Goal: Task Accomplishment & Management: Complete application form

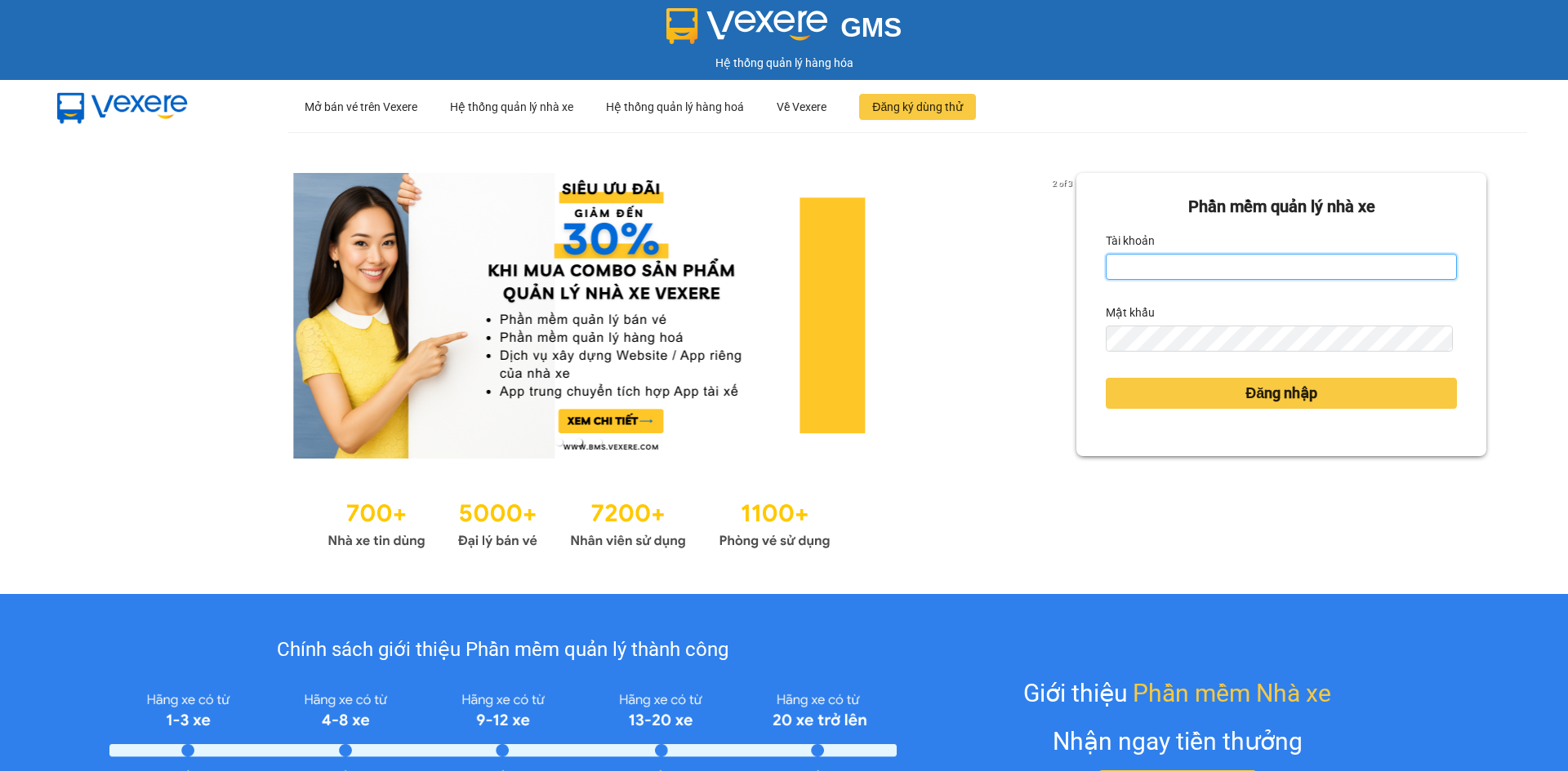
click at [1203, 266] on input "Tài khoản" at bounding box center [1281, 267] width 351 height 26
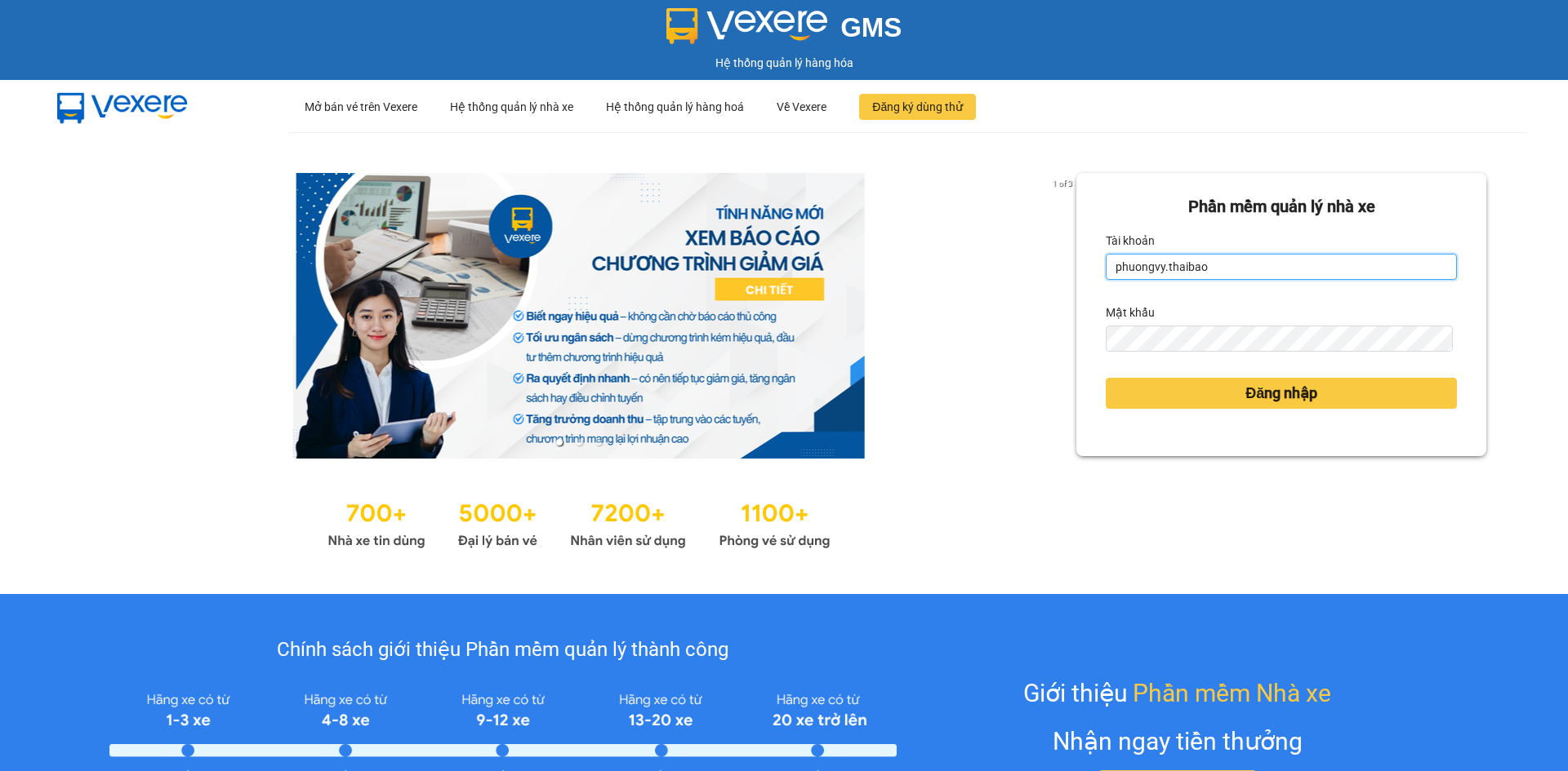
type input "phuongvy.thaibao"
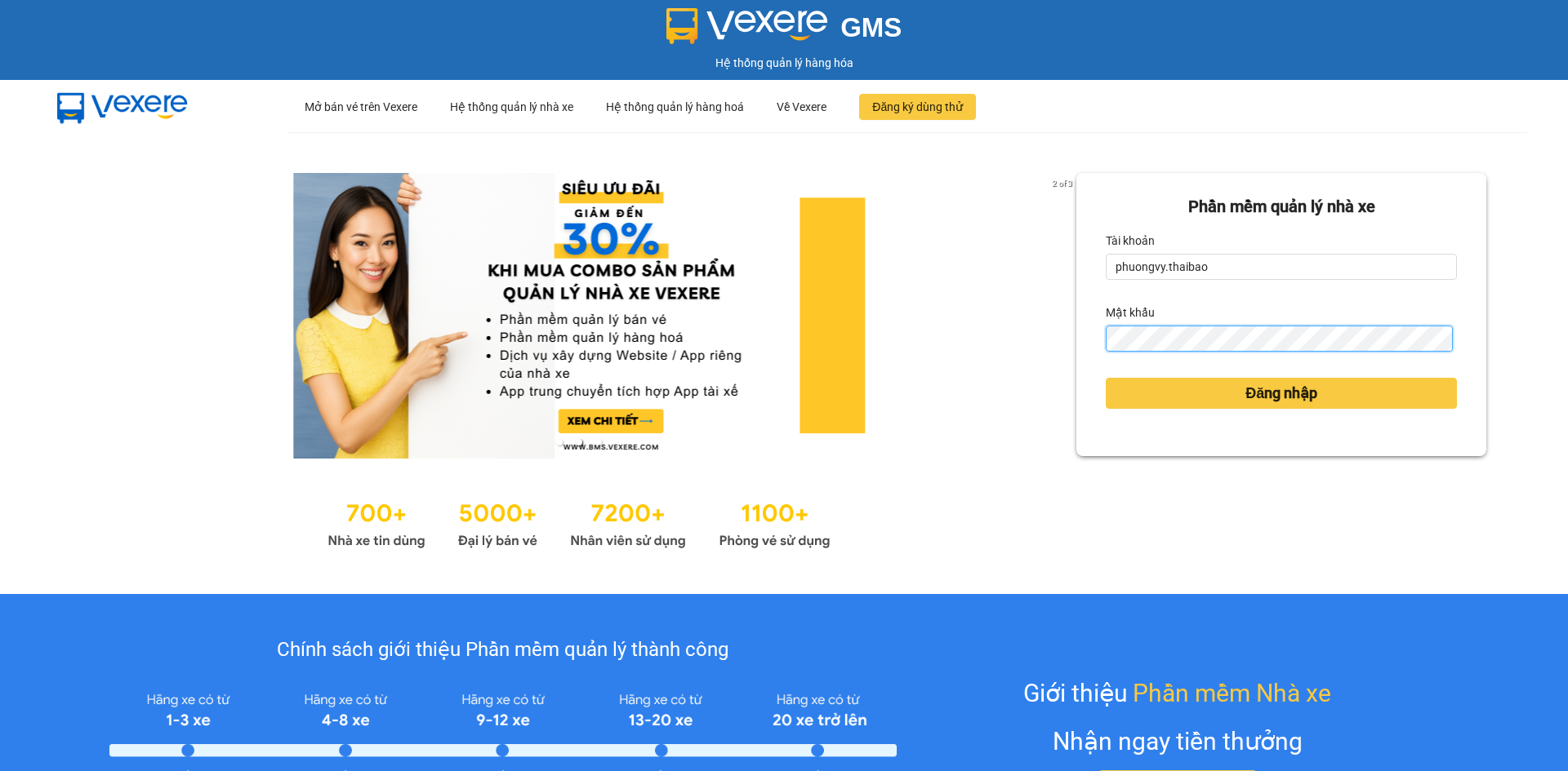
click at [1105, 378] on button "Đăng nhập" at bounding box center [1281, 393] width 351 height 31
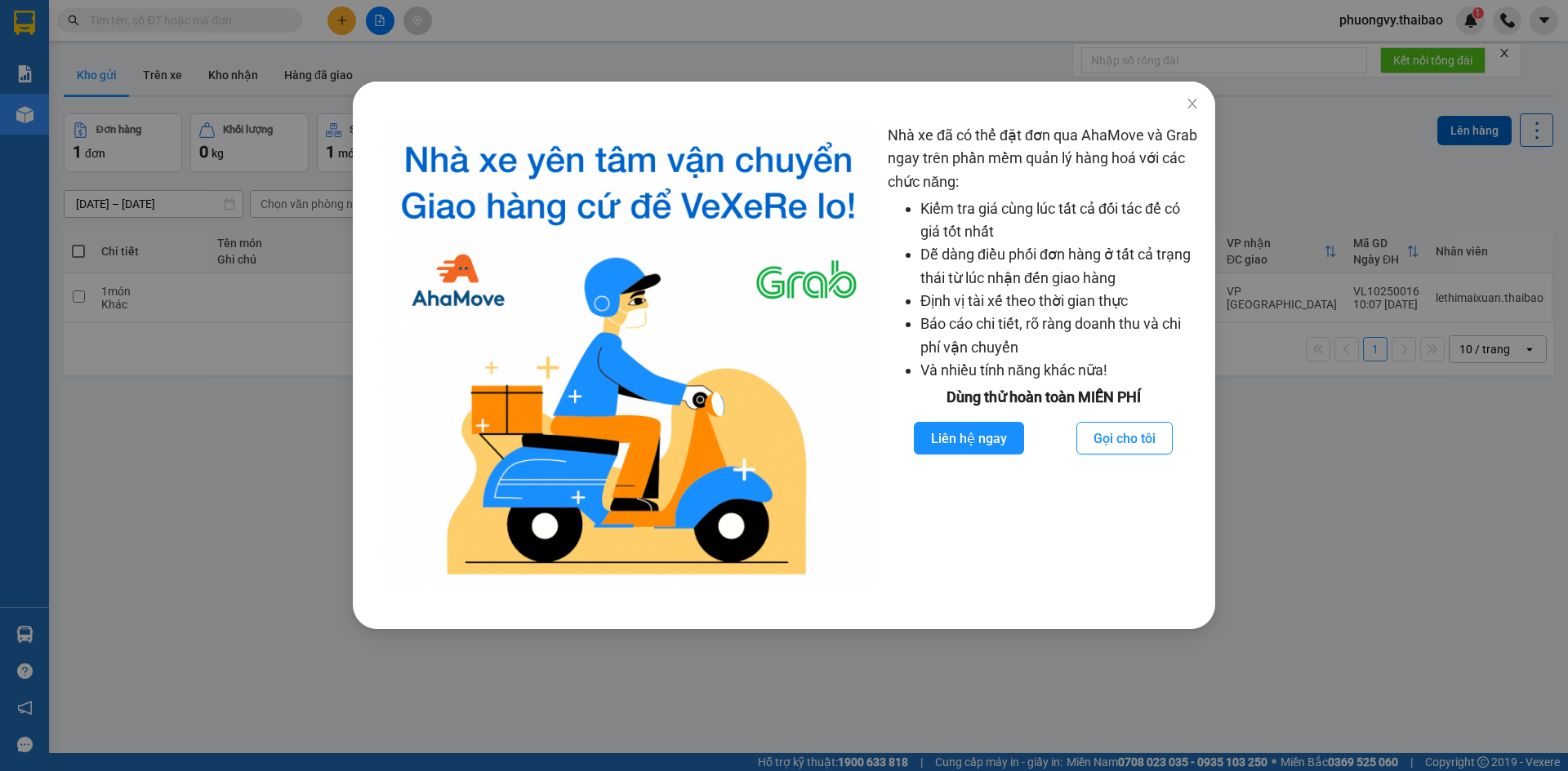
click at [182, 594] on div "Nhà xe đã có thể đặt đơn qua AhaMove và Grab ngay trên phần mềm quản lý hàng ho…" at bounding box center [784, 386] width 1568 height 771
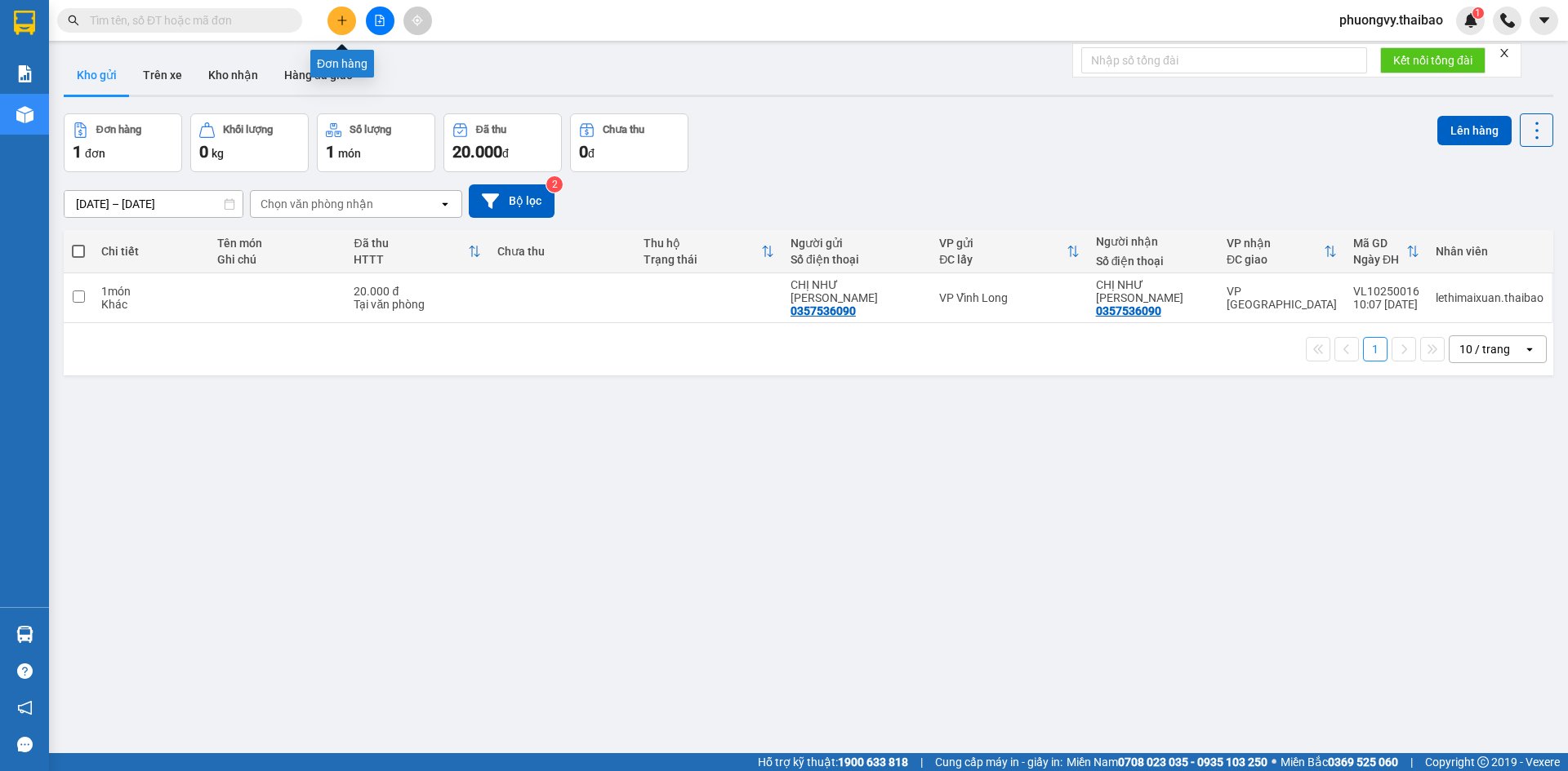
click at [341, 23] on icon "plus" at bounding box center [342, 20] width 12 height 12
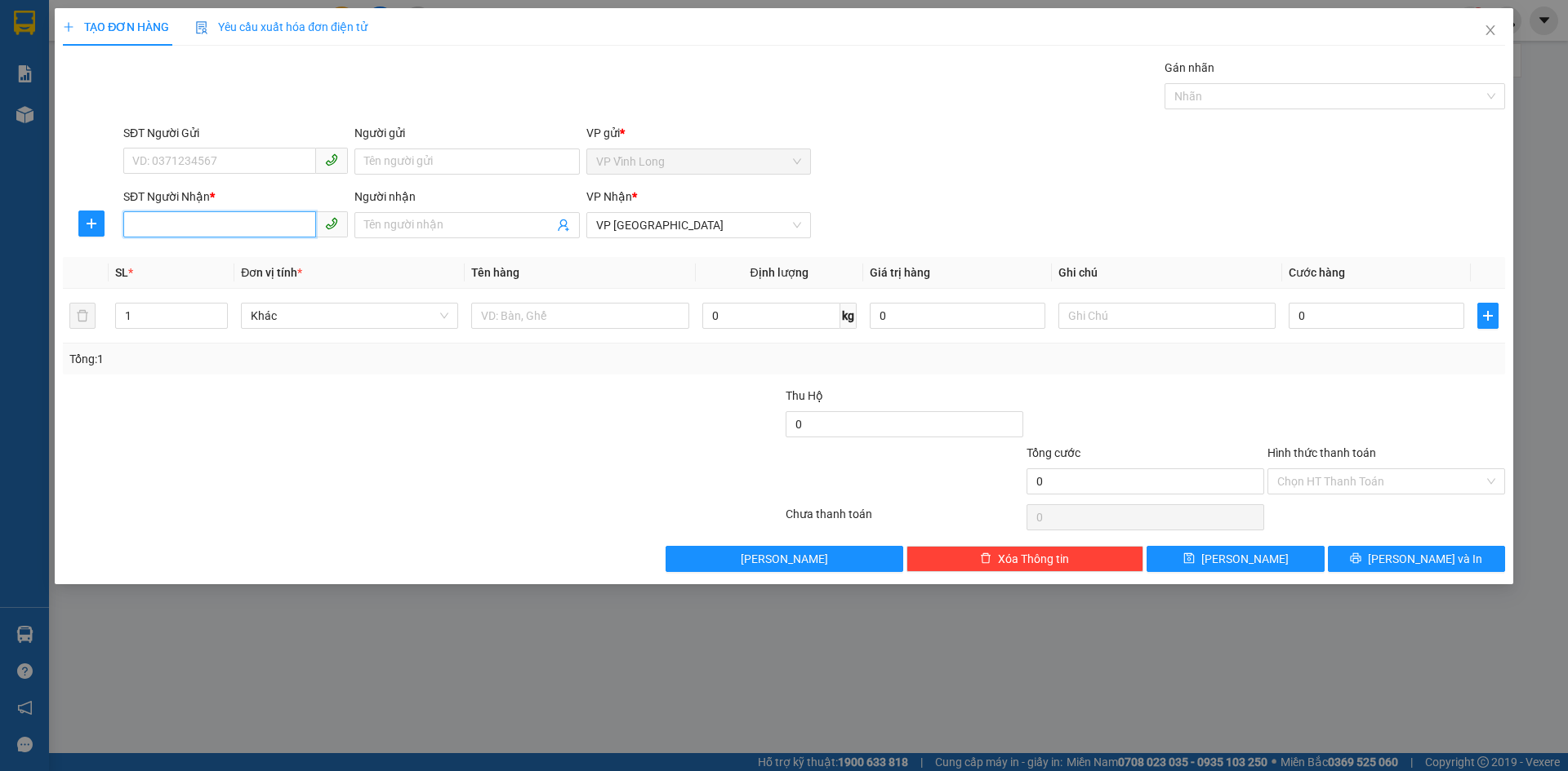
click at [216, 225] on input "SĐT Người Nhận *" at bounding box center [220, 224] width 193 height 26
type input "0357536090"
click at [284, 258] on div "0357536090 - CHỊ NHƯ [PERSON_NAME]" at bounding box center [239, 258] width 210 height 18
type input "CHỊ NHƯ [PERSON_NAME]"
type input "20.000"
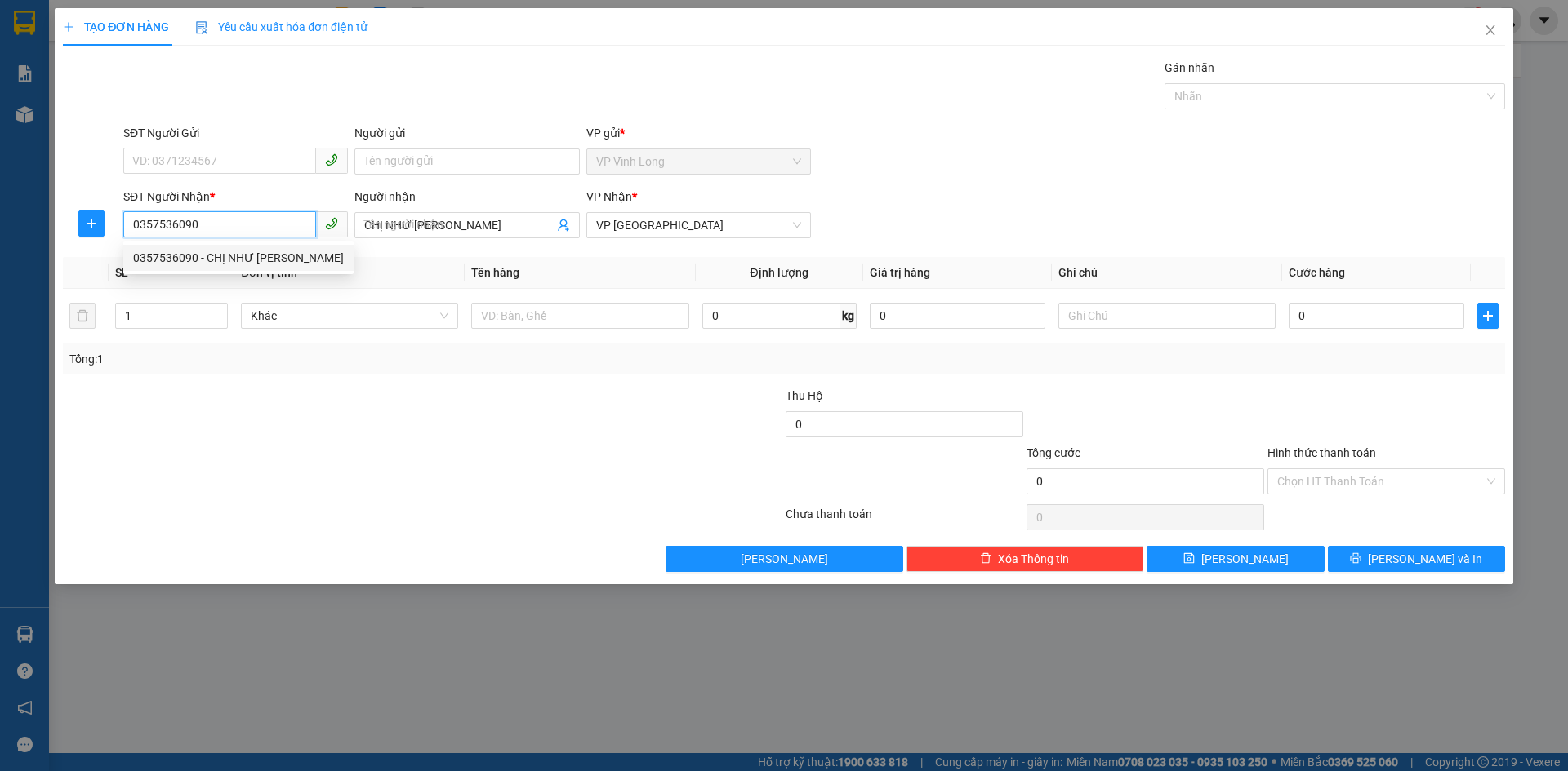
type input "20.000"
type input "0357536090"
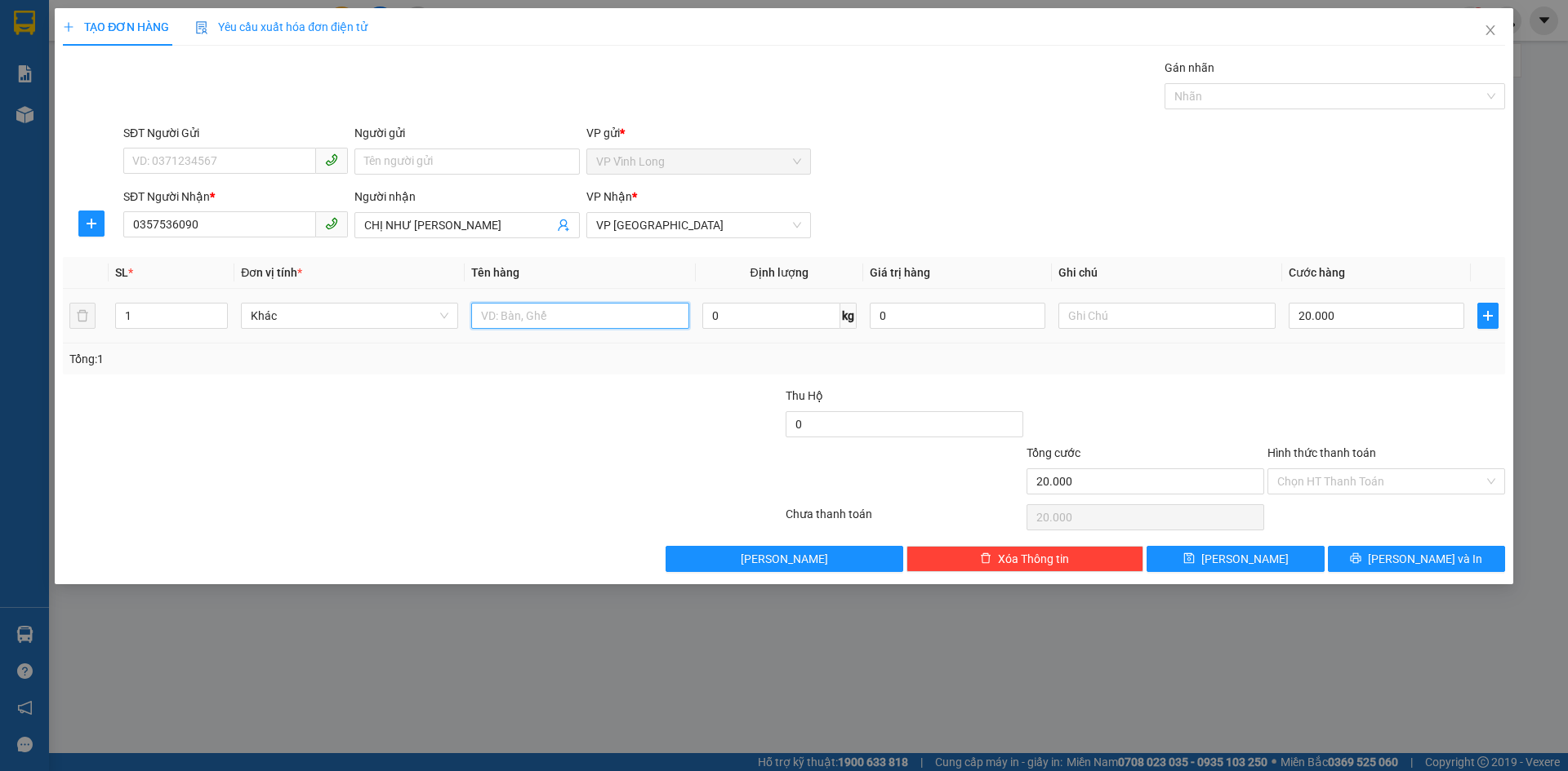
click at [568, 316] on input "text" at bounding box center [579, 315] width 217 height 26
type input "t"
type input "THÙNG"
click at [1108, 315] on input "text" at bounding box center [1166, 315] width 217 height 26
click at [1357, 320] on input "20.000" at bounding box center [1376, 315] width 175 height 26
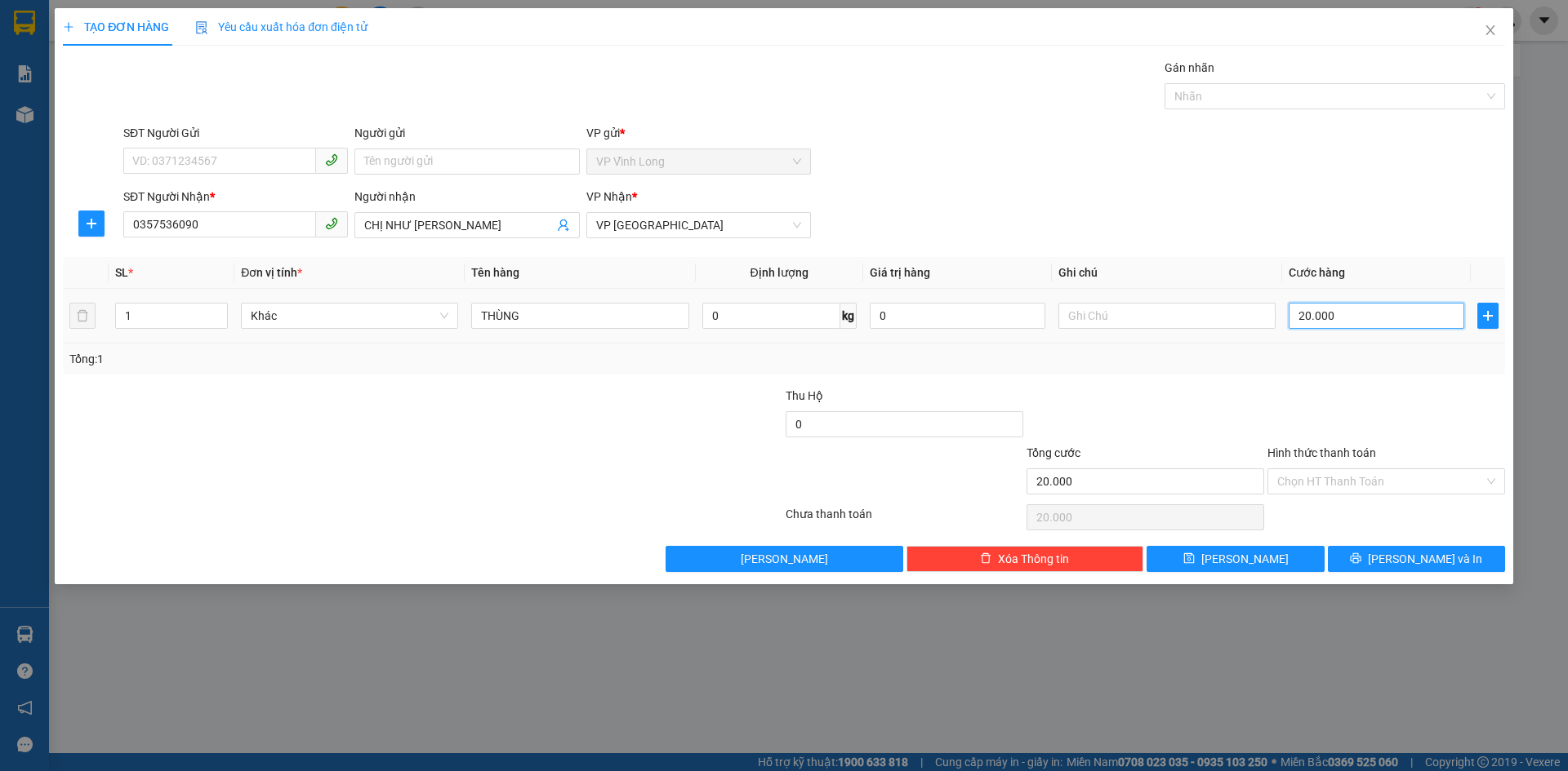
type input "4"
type input "40"
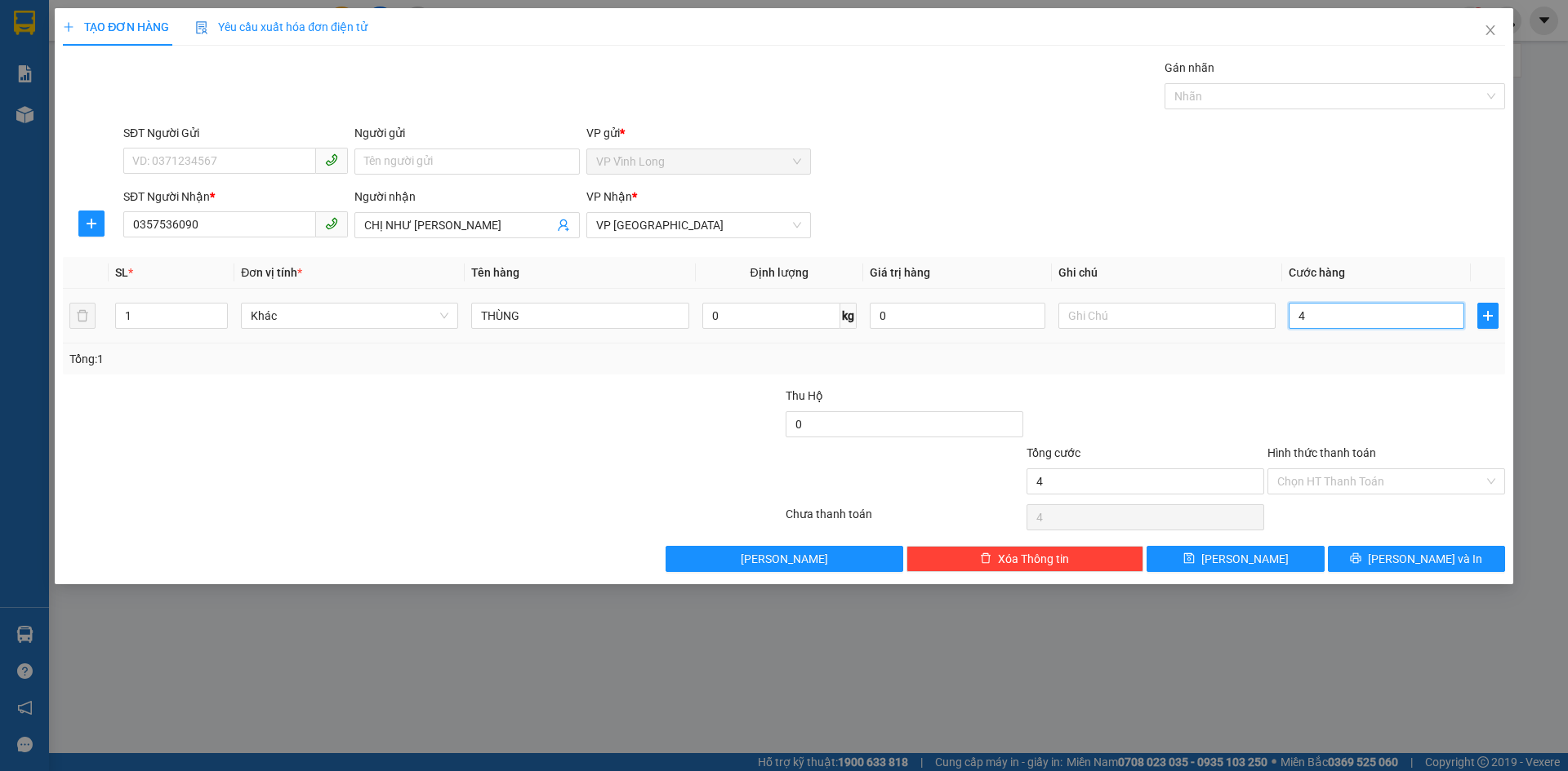
type input "40"
type input "400"
type input "4.000"
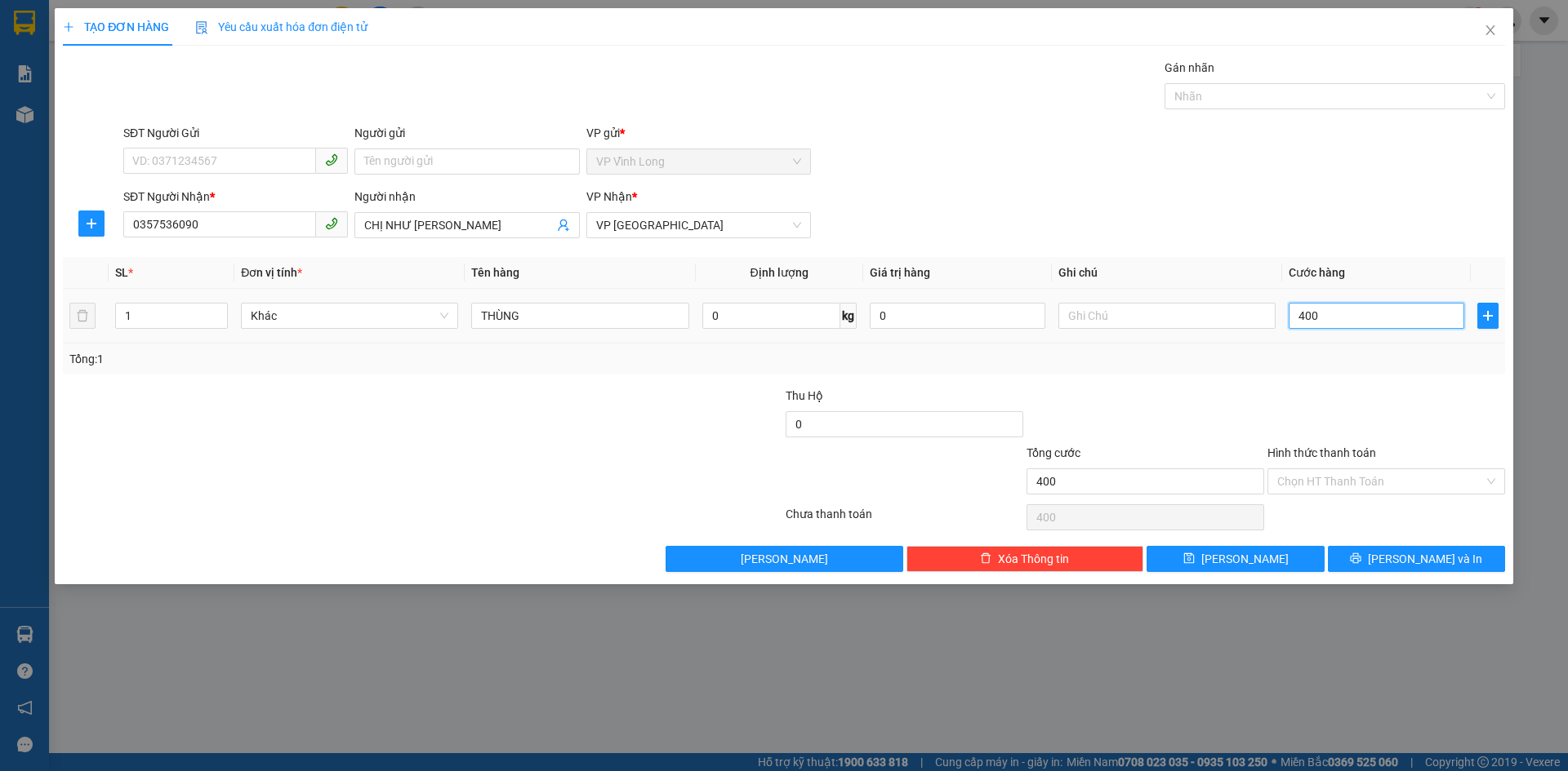
type input "4.000"
type input "40.000"
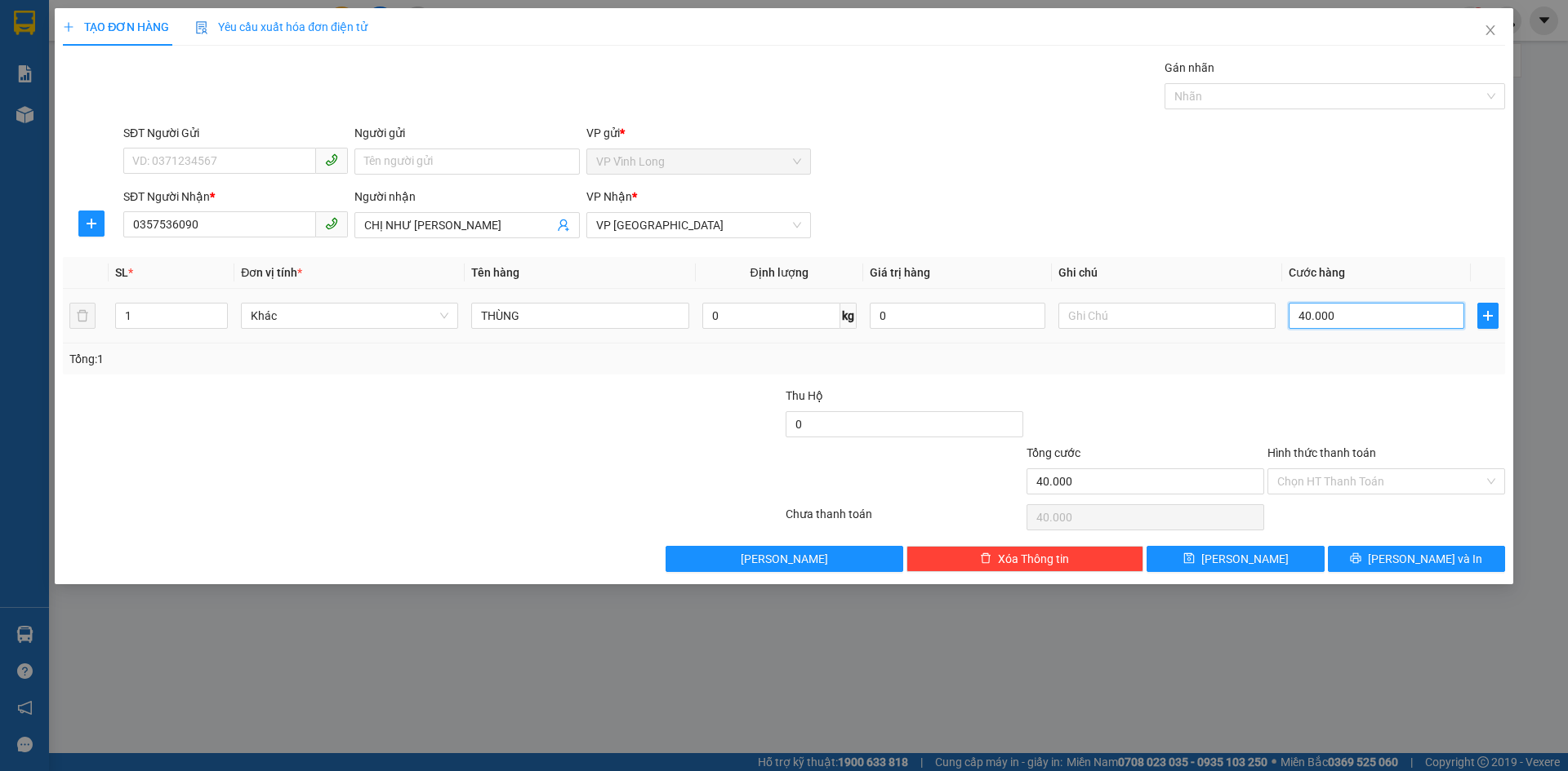
click at [1405, 309] on input "40.000" at bounding box center [1376, 315] width 175 height 26
type input "4.000"
type input "400"
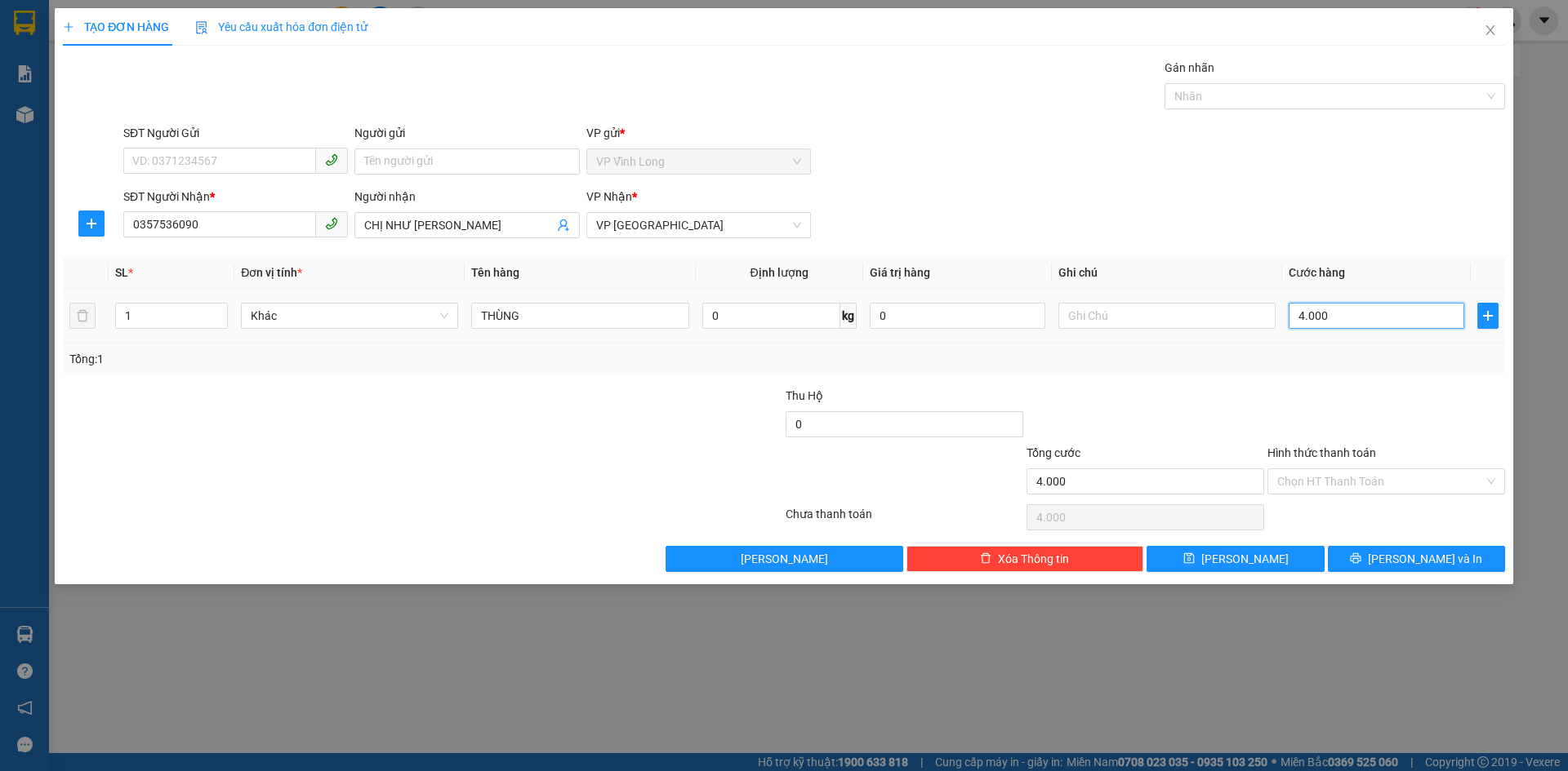
type input "400"
type input "40"
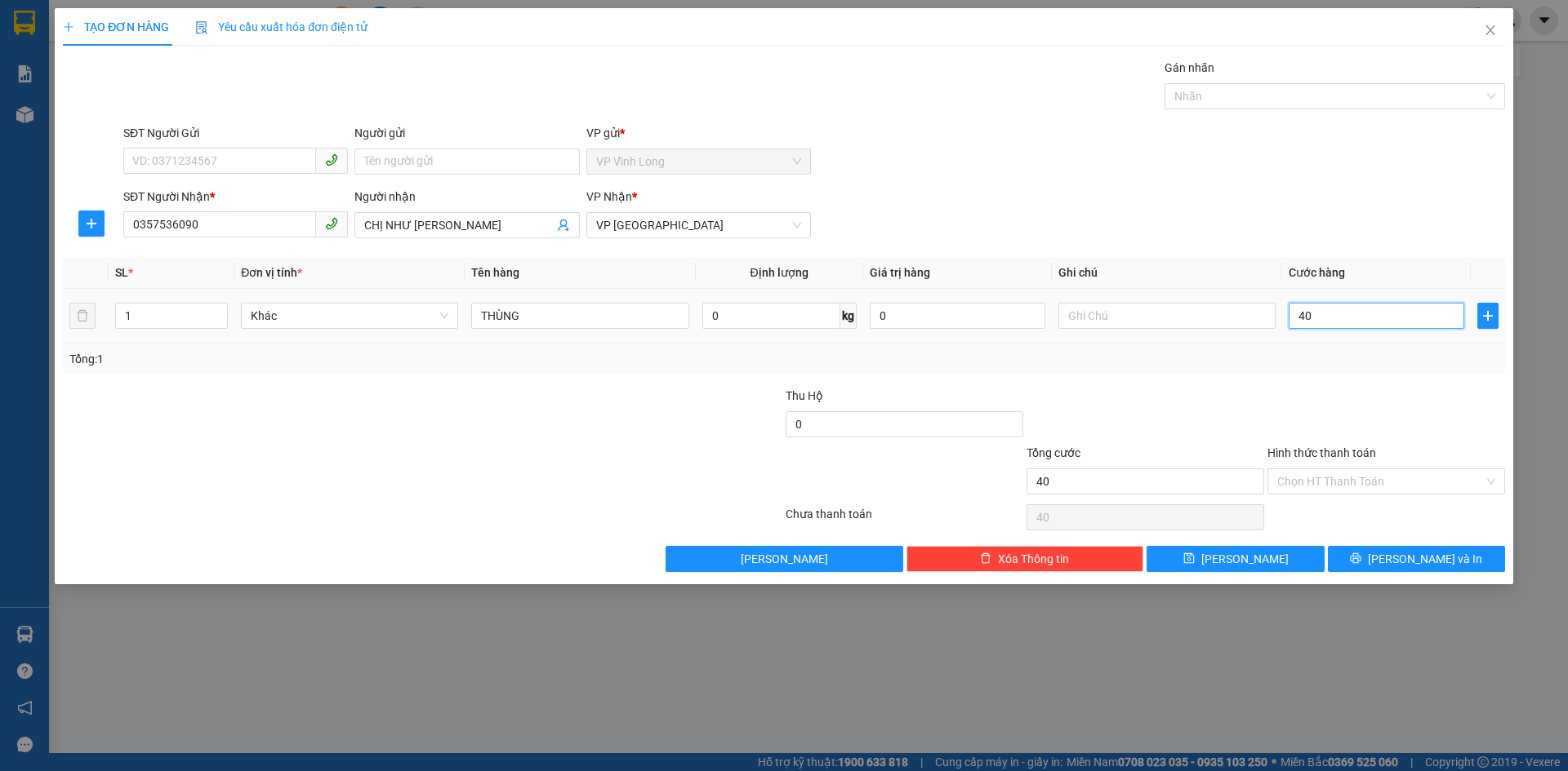
type input "4"
type input "0"
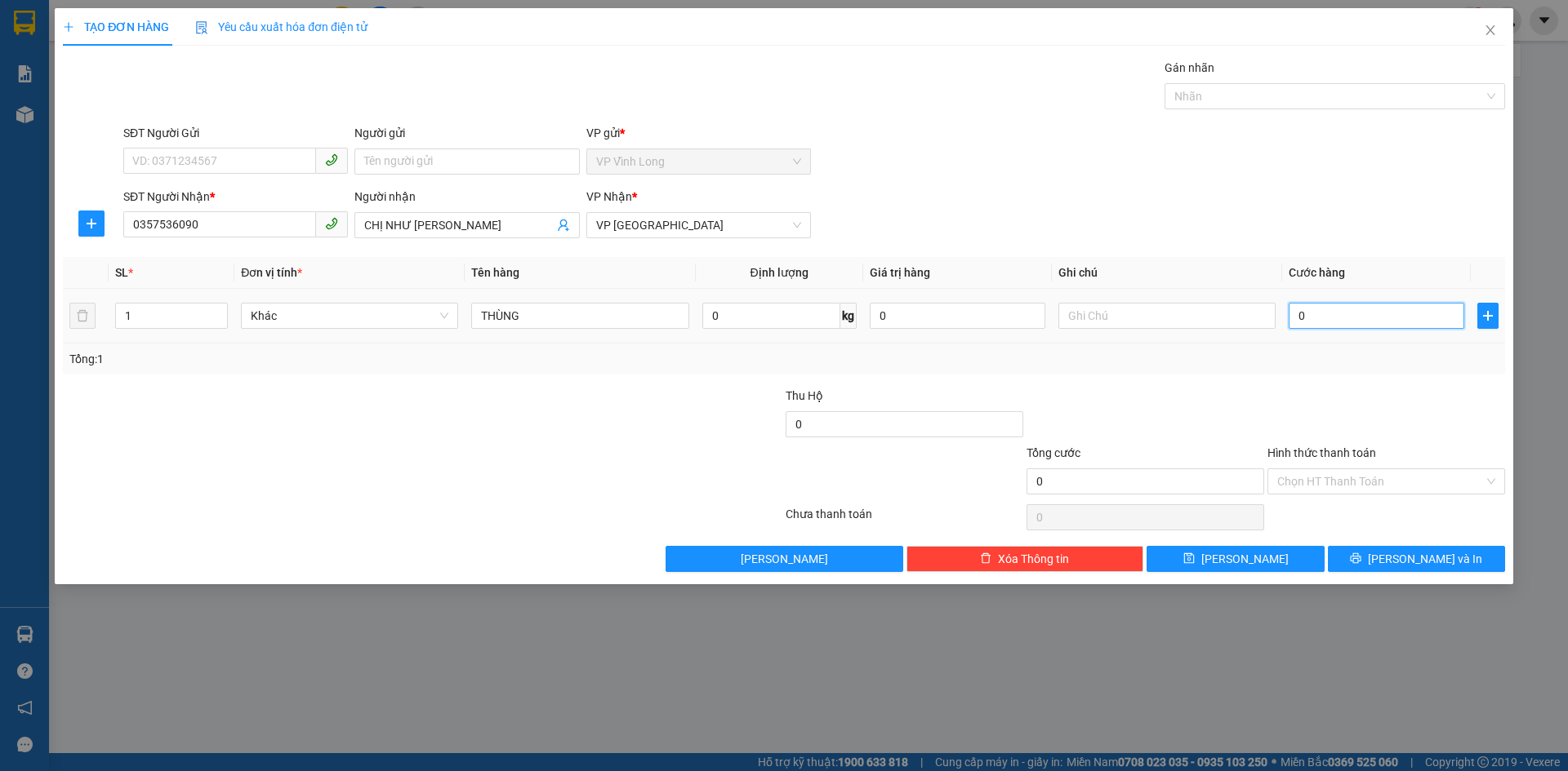
type input "0"
type input "3"
type input "03"
type input "30"
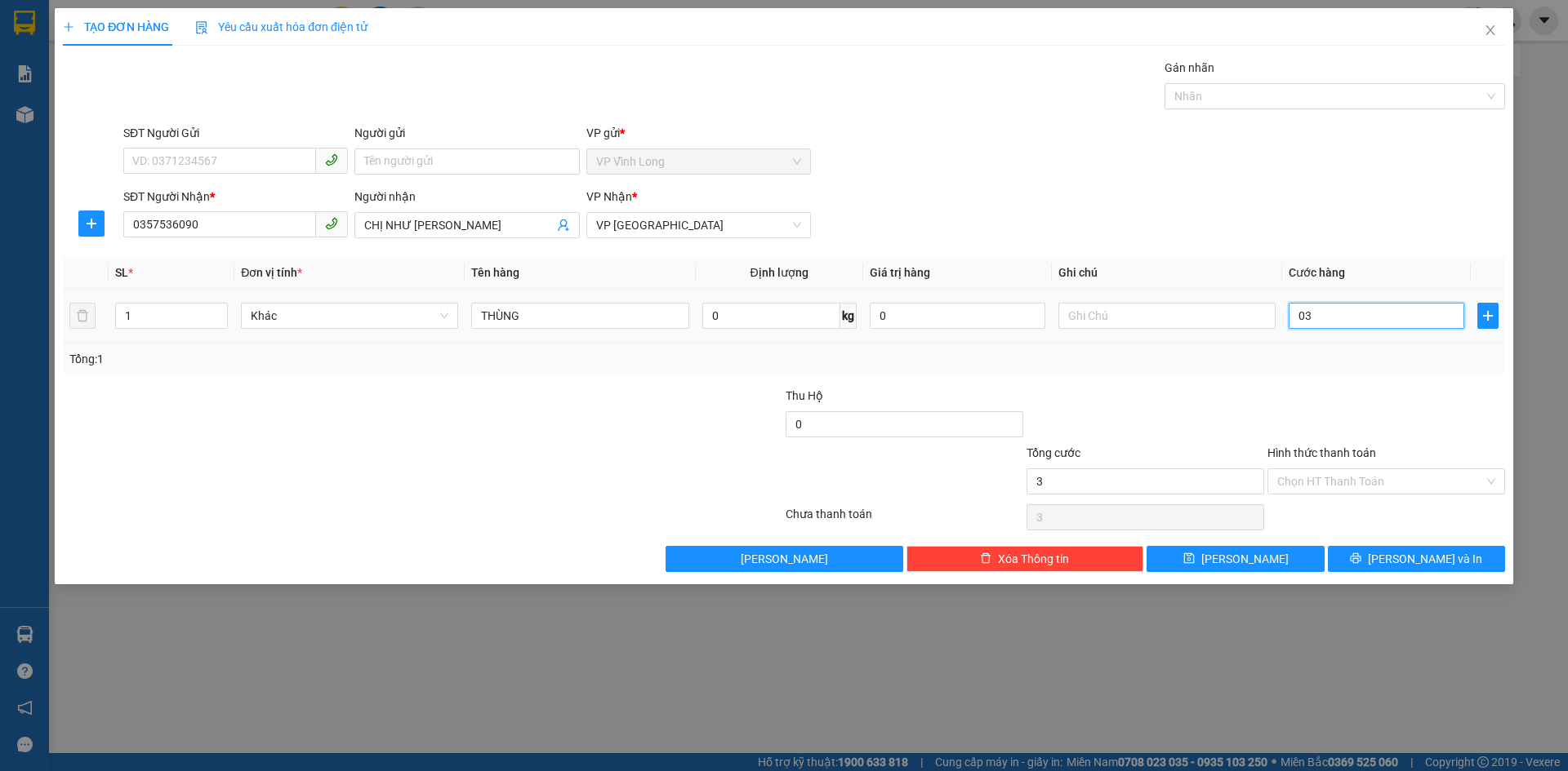
type input "30"
type input "030"
type input "300"
type input "0.300"
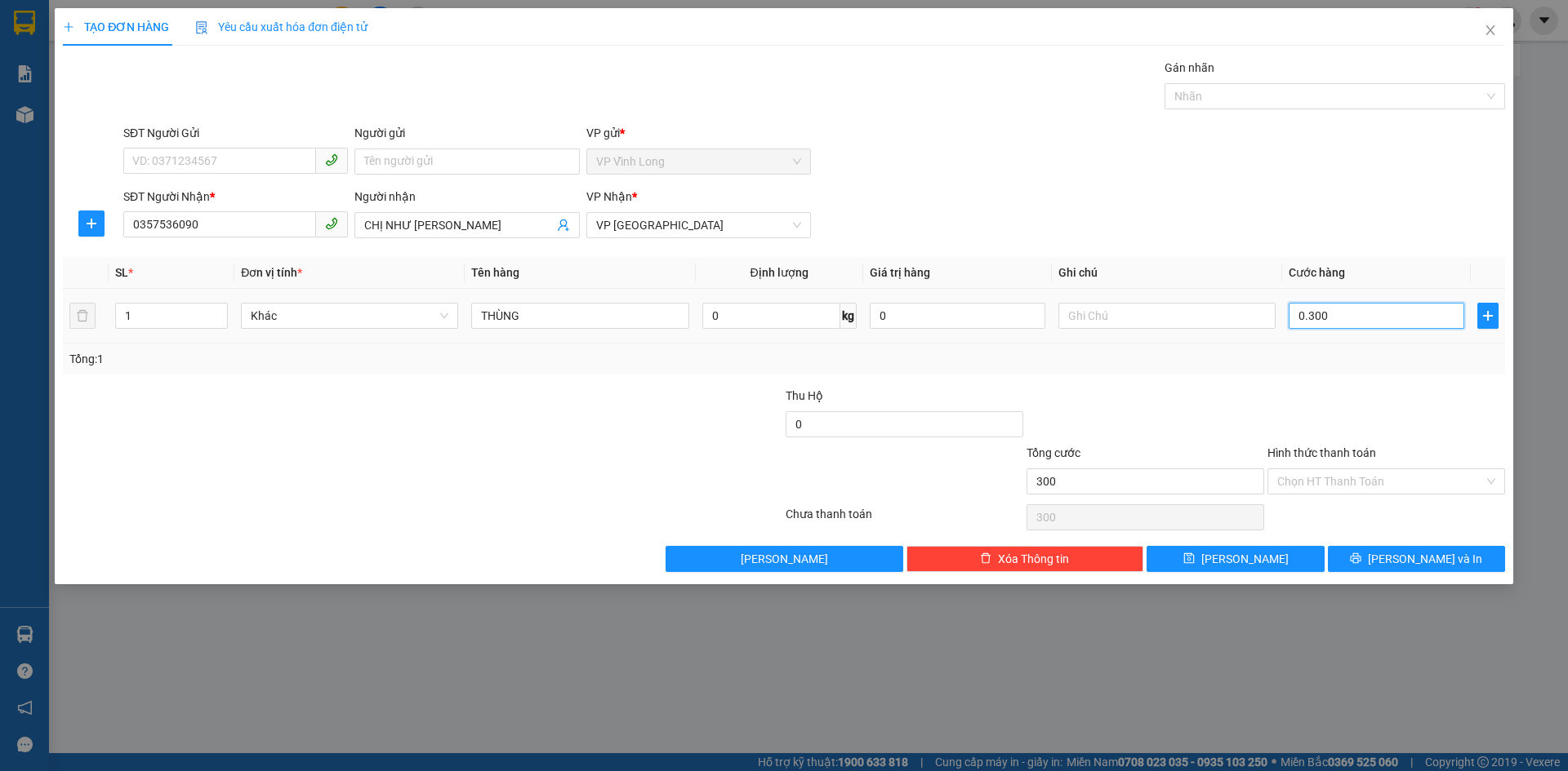
type input "3.000"
type input "03.000"
type input "30.000"
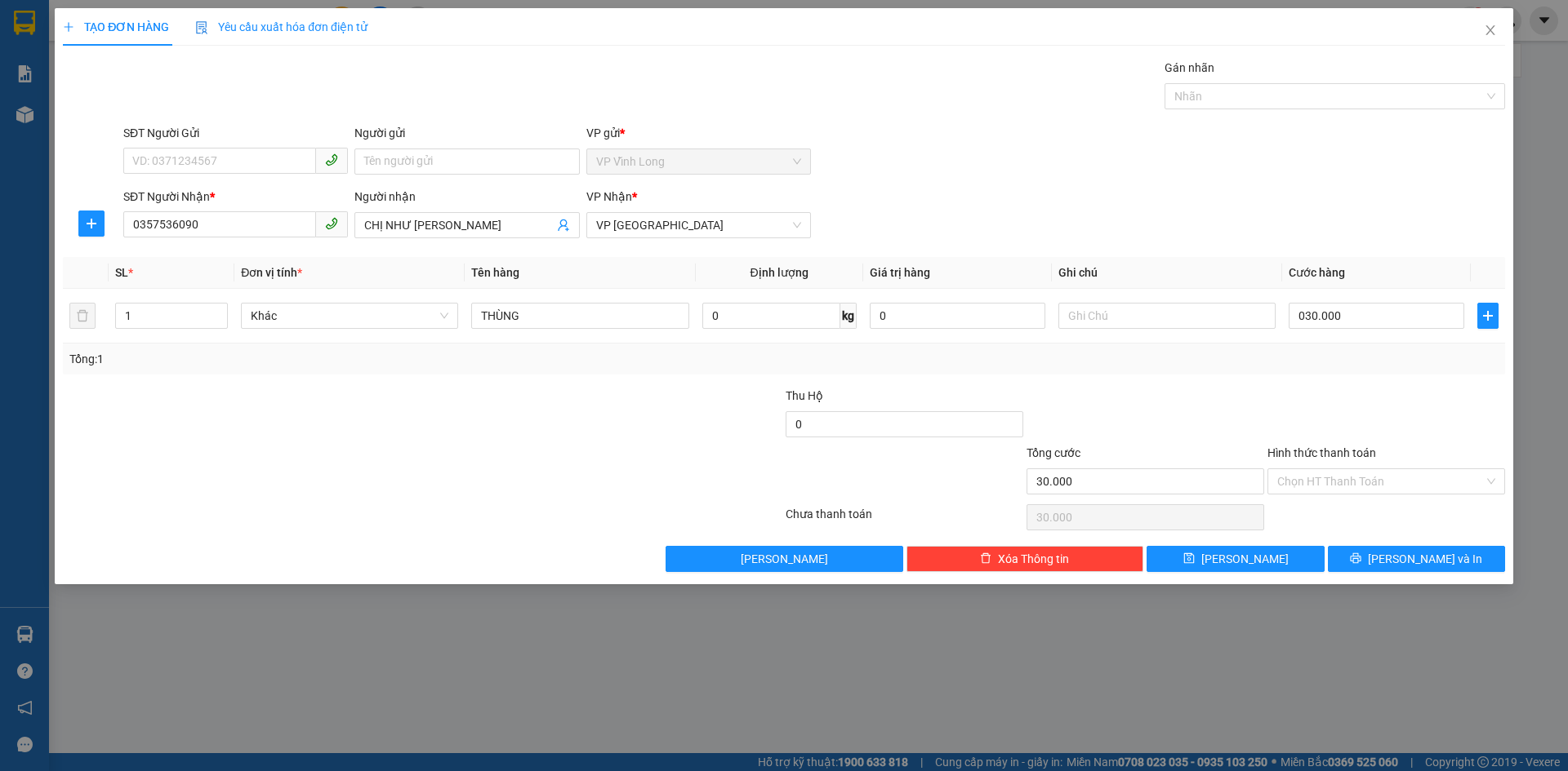
type input "30.000"
click at [1363, 382] on div "Transit Pickup Surcharge Ids Transit Deliver Surcharge Ids Transit Deliver Surc…" at bounding box center [784, 314] width 1441 height 513
drag, startPoint x: 229, startPoint y: 227, endPoint x: 109, endPoint y: 228, distance: 120.0
click at [109, 228] on div "SĐT Người Nhận * 0357536090 Người nhận CHỊ NHƯ [PERSON_NAME] VP Nhận * VP [GEOG…" at bounding box center [784, 216] width 1445 height 57
click at [200, 154] on input "SĐT Người Gửi" at bounding box center [220, 161] width 193 height 26
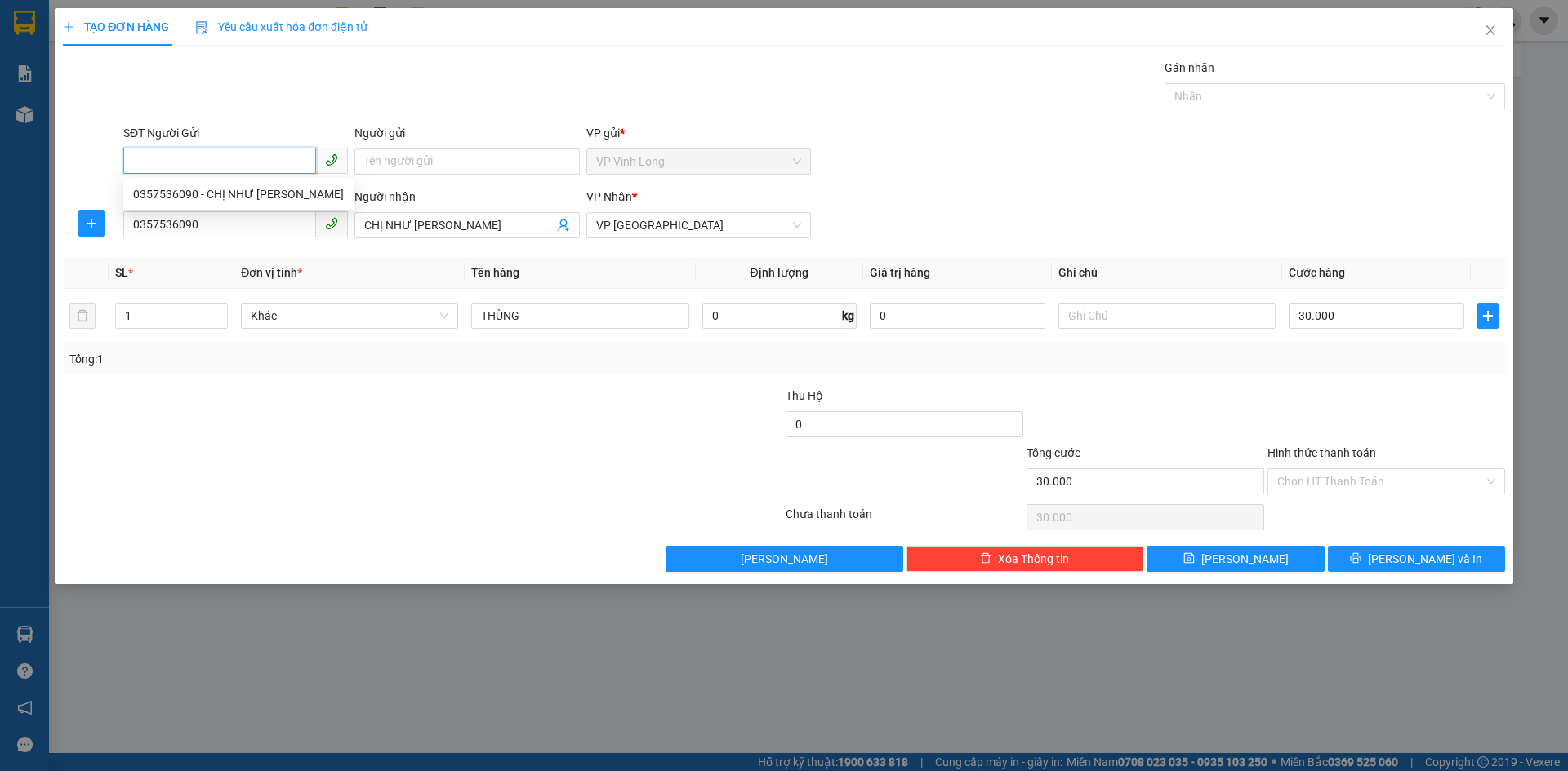
paste input "0357536090"
type input "0357536090"
click at [249, 188] on div "0357536090 - CHỊ NHƯ [PERSON_NAME]" at bounding box center [239, 194] width 210 height 18
type input "CHỊ NHƯ [PERSON_NAME]"
type input "20.000"
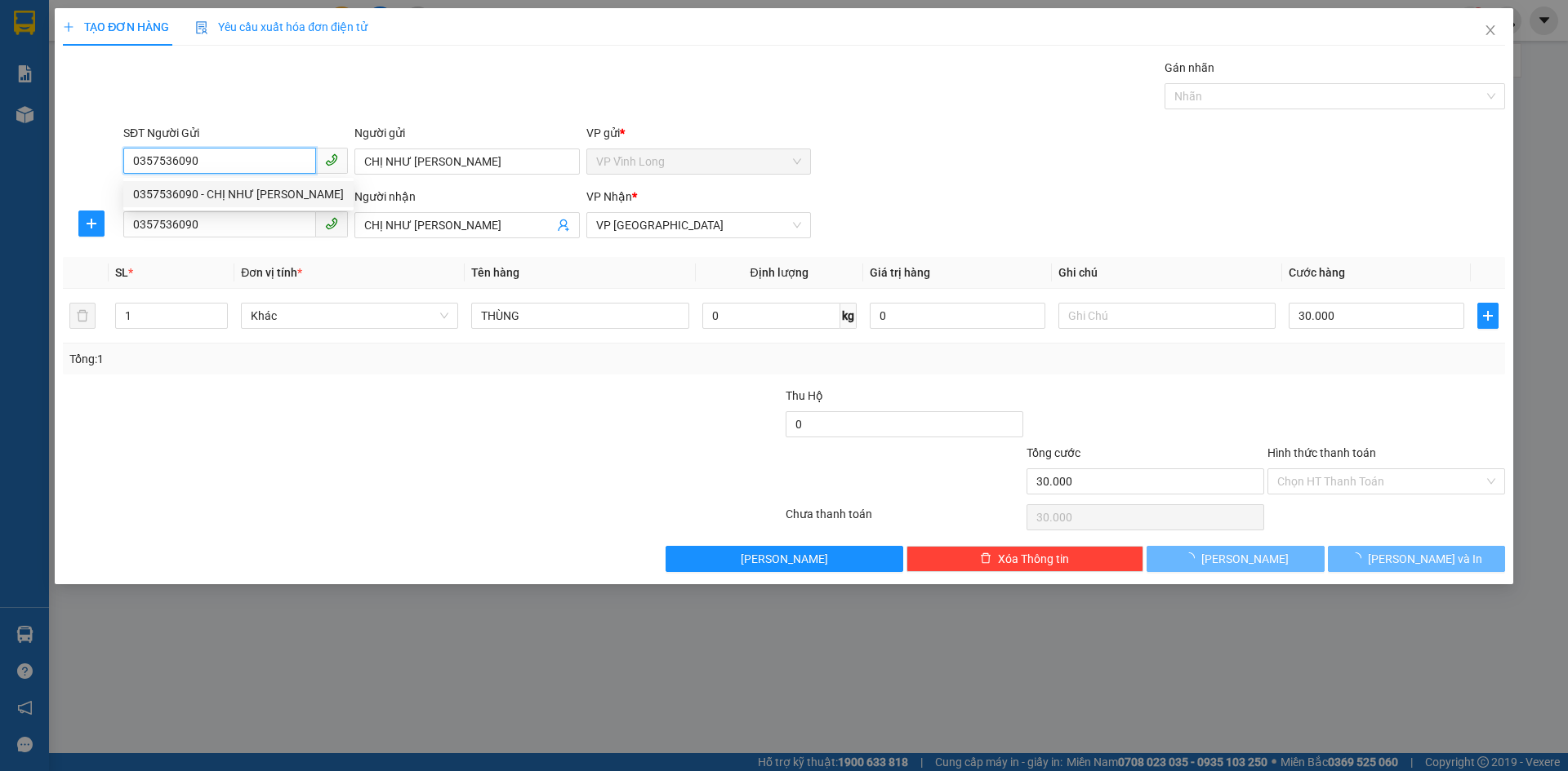
type input "20.000"
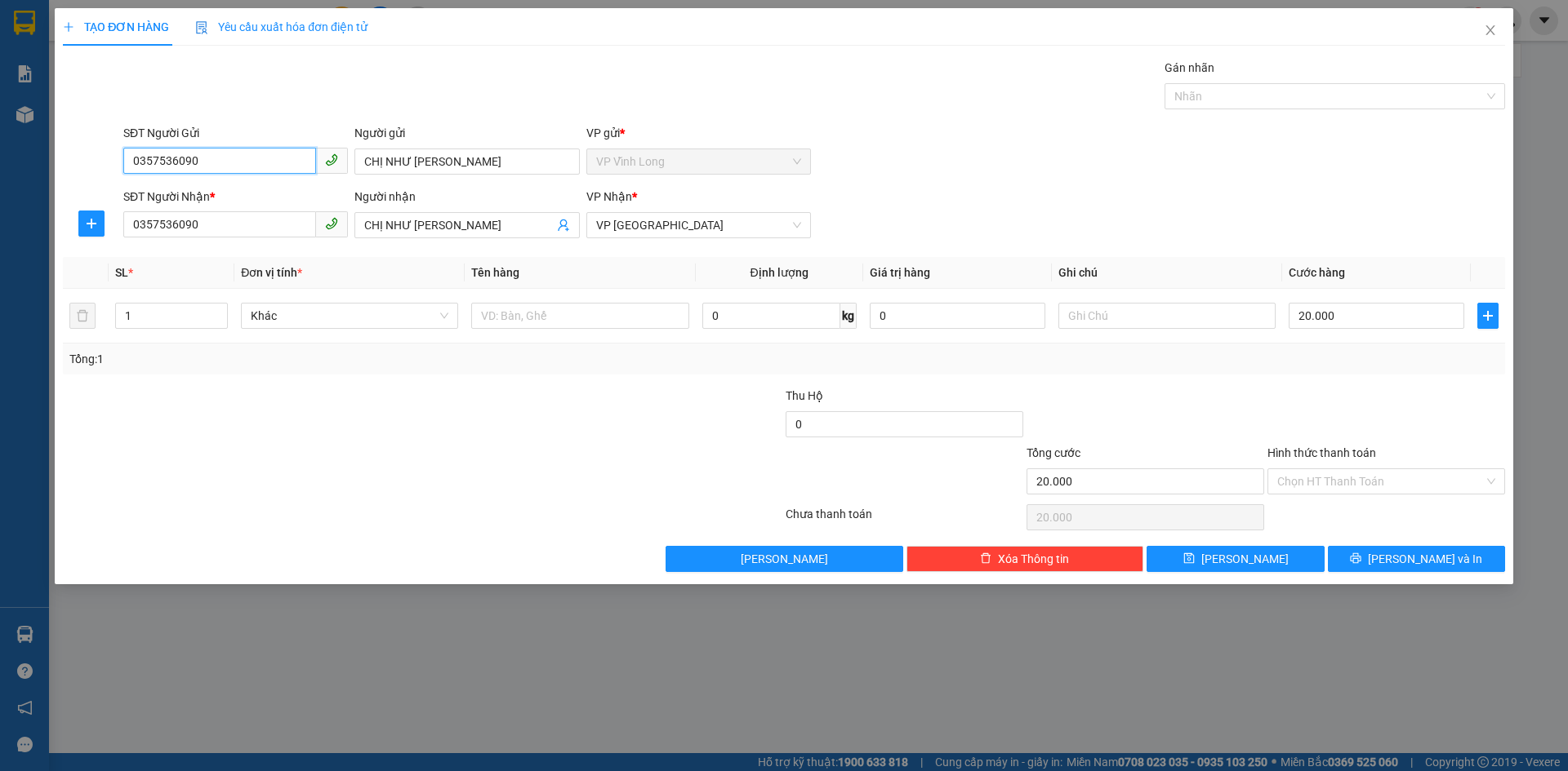
type input "0357536090"
click at [557, 451] on div at bounding box center [662, 472] width 241 height 57
click at [1415, 328] on input "20.000" at bounding box center [1376, 315] width 175 height 26
type input "3"
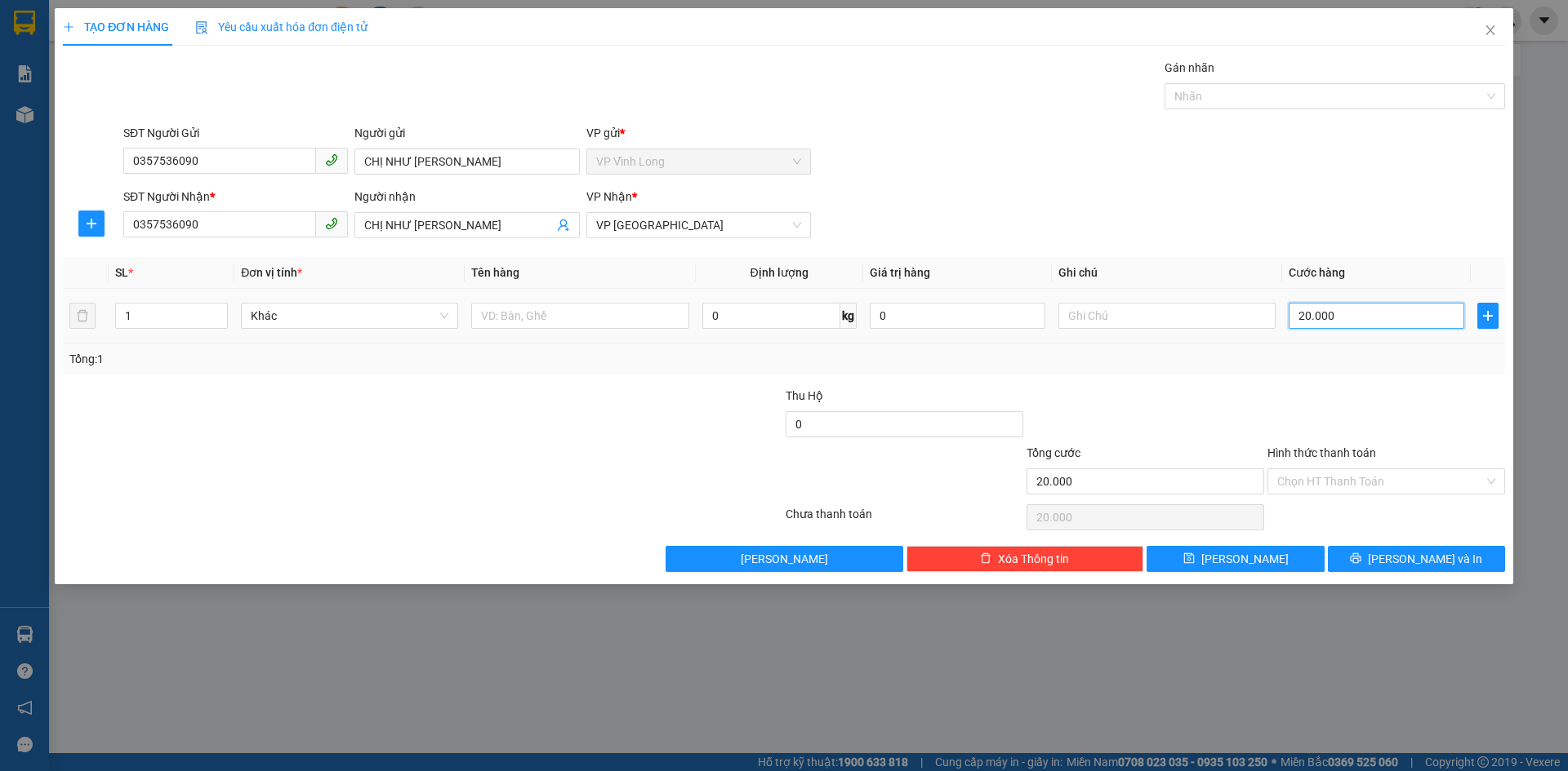
type input "3"
type input "30"
type input "300"
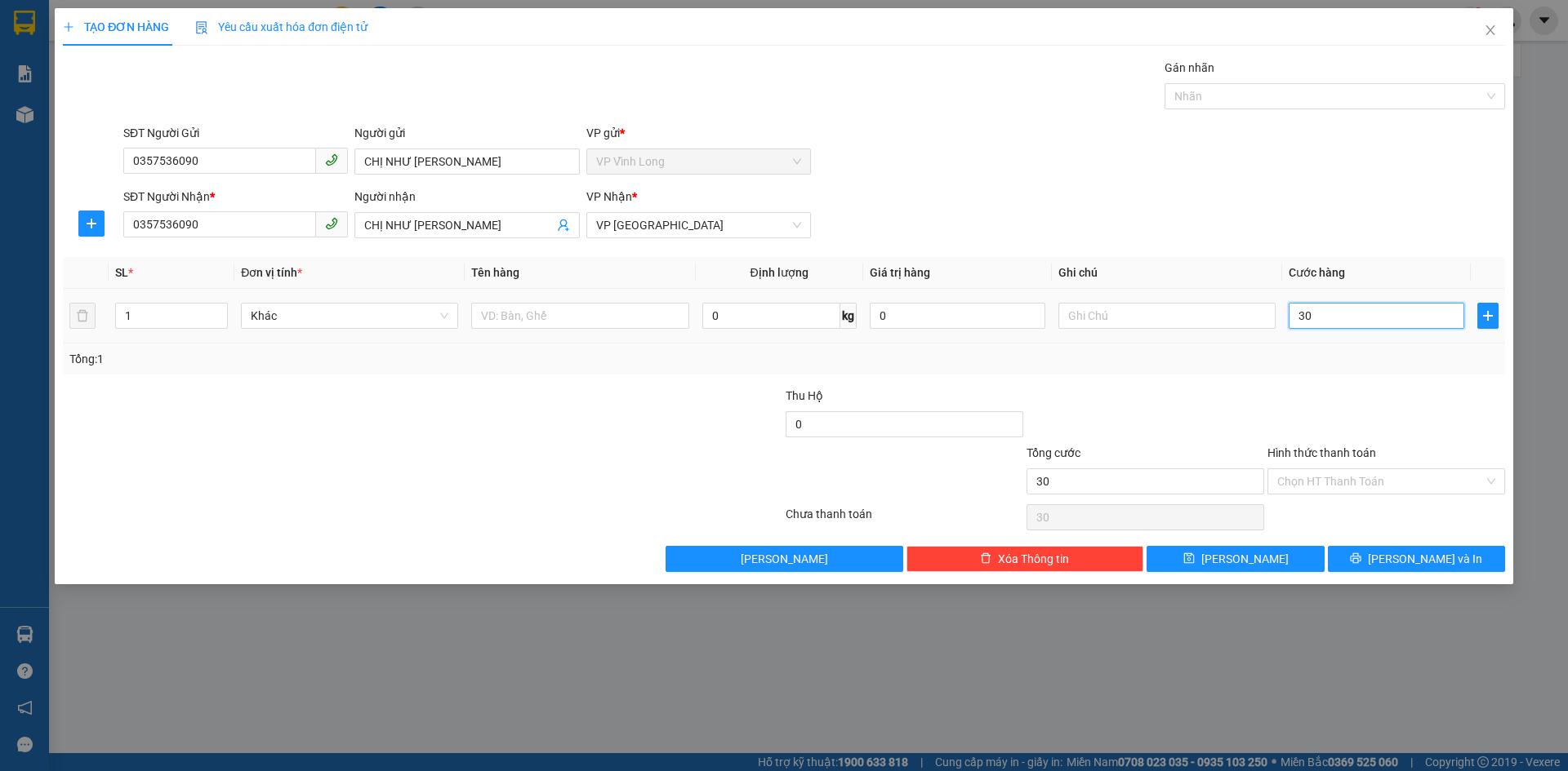
type input "300"
type input "3.000"
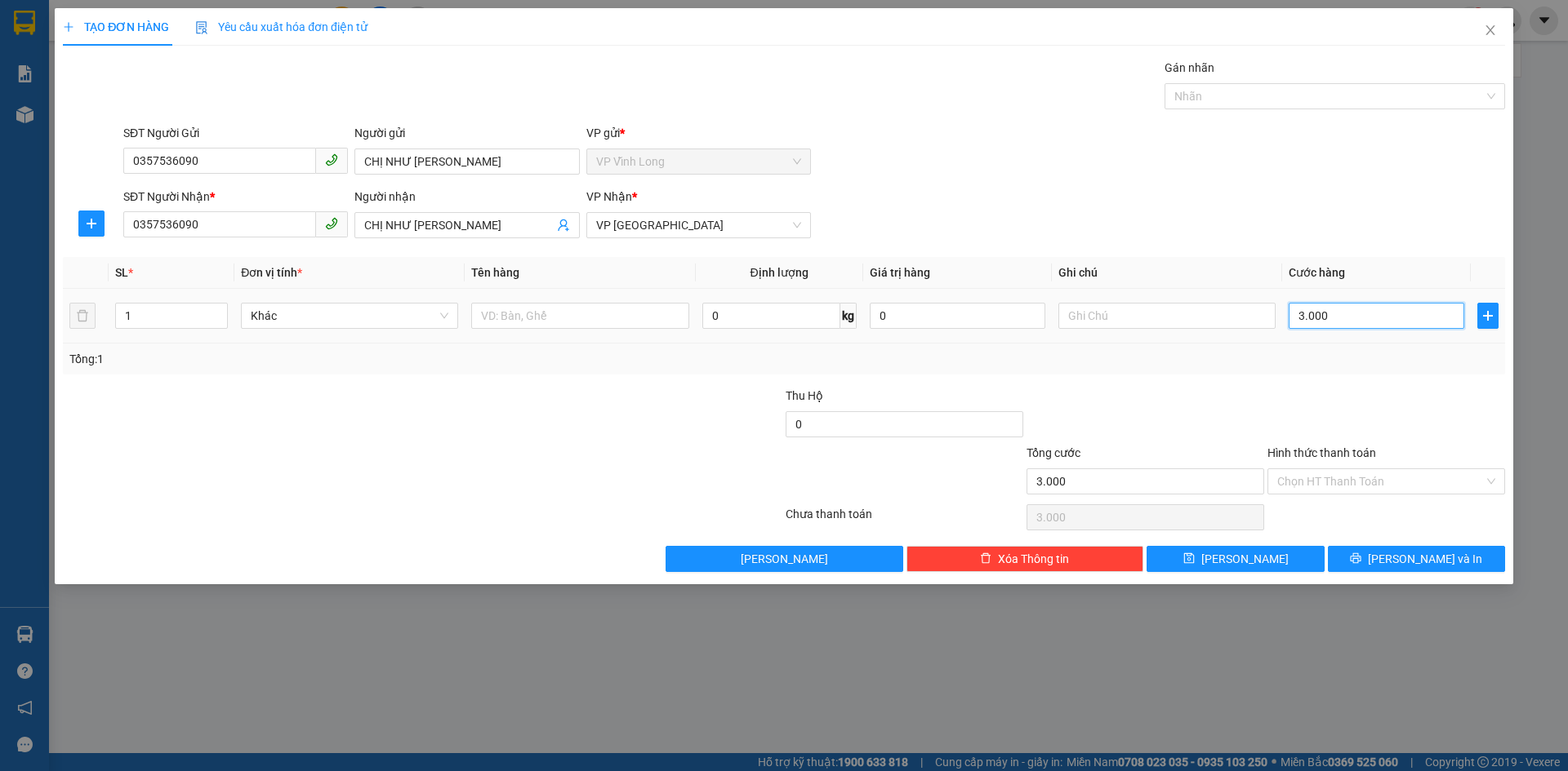
type input "30.000"
click at [1362, 473] on input "Hình thức thanh toán" at bounding box center [1380, 481] width 206 height 24
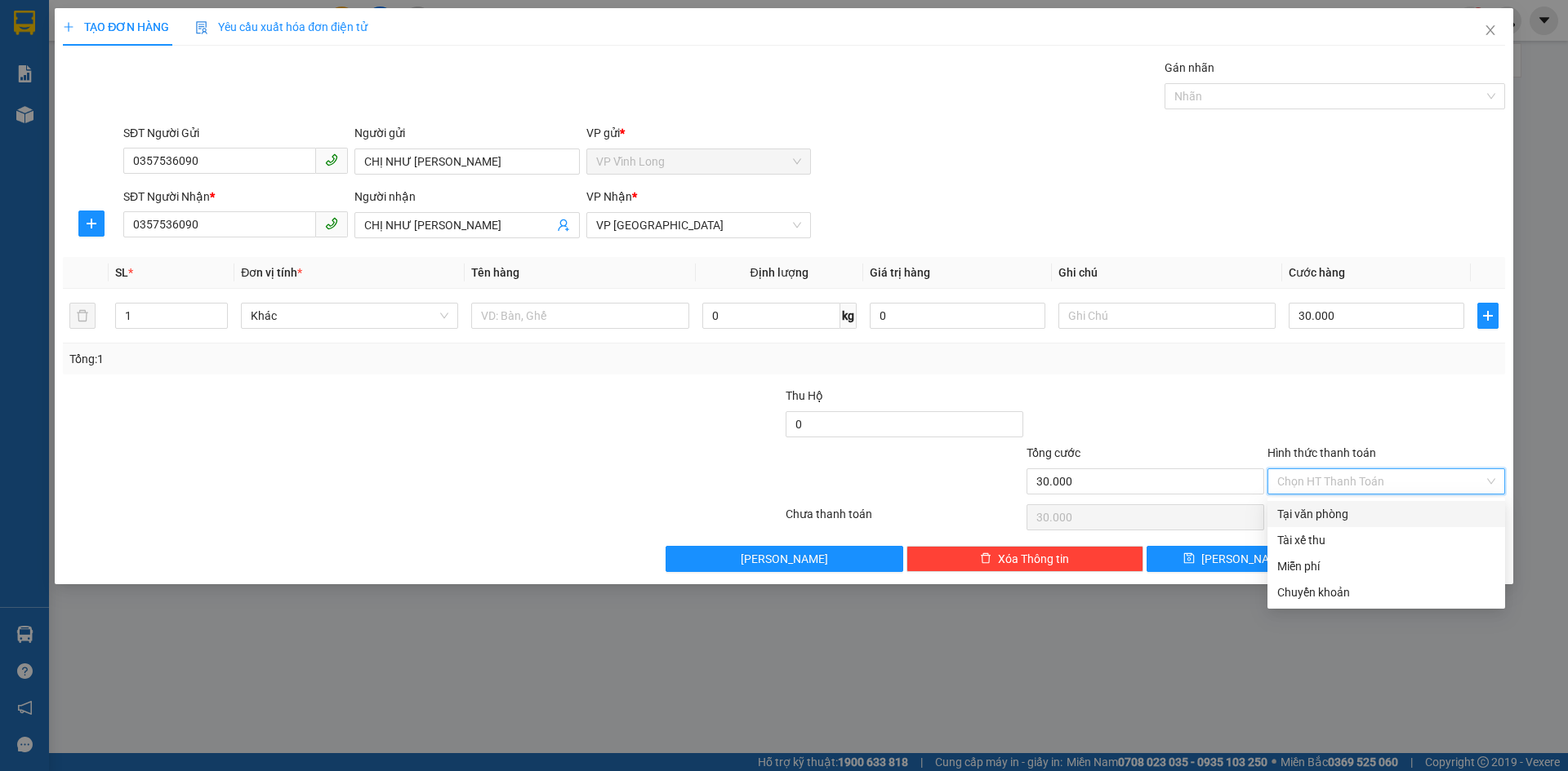
click at [1341, 515] on div "Tại văn phòng" at bounding box center [1386, 514] width 218 height 18
type input "0"
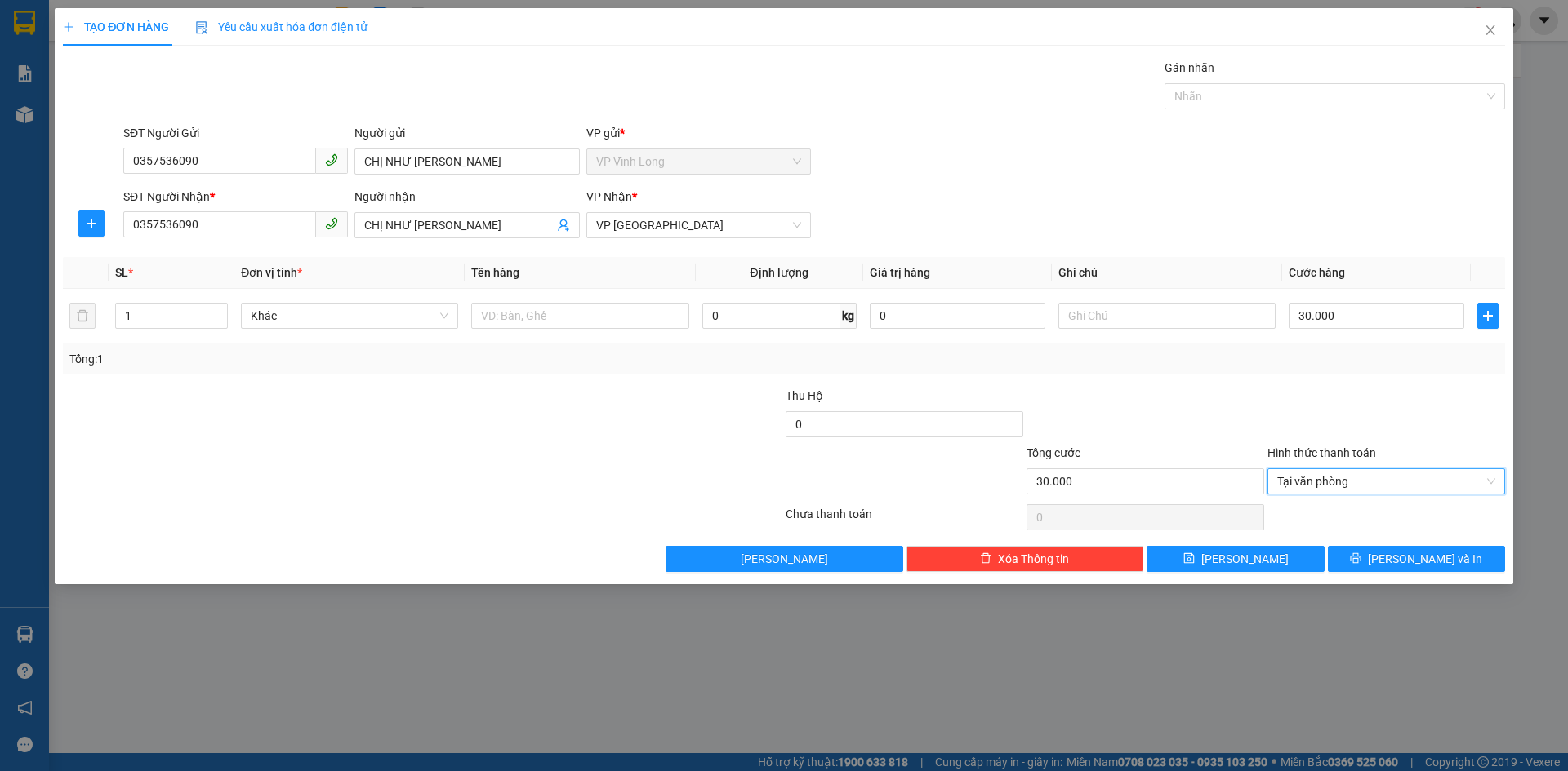
click at [1370, 422] on div at bounding box center [1385, 415] width 241 height 57
click at [1424, 560] on span "[PERSON_NAME] và In" at bounding box center [1424, 559] width 114 height 18
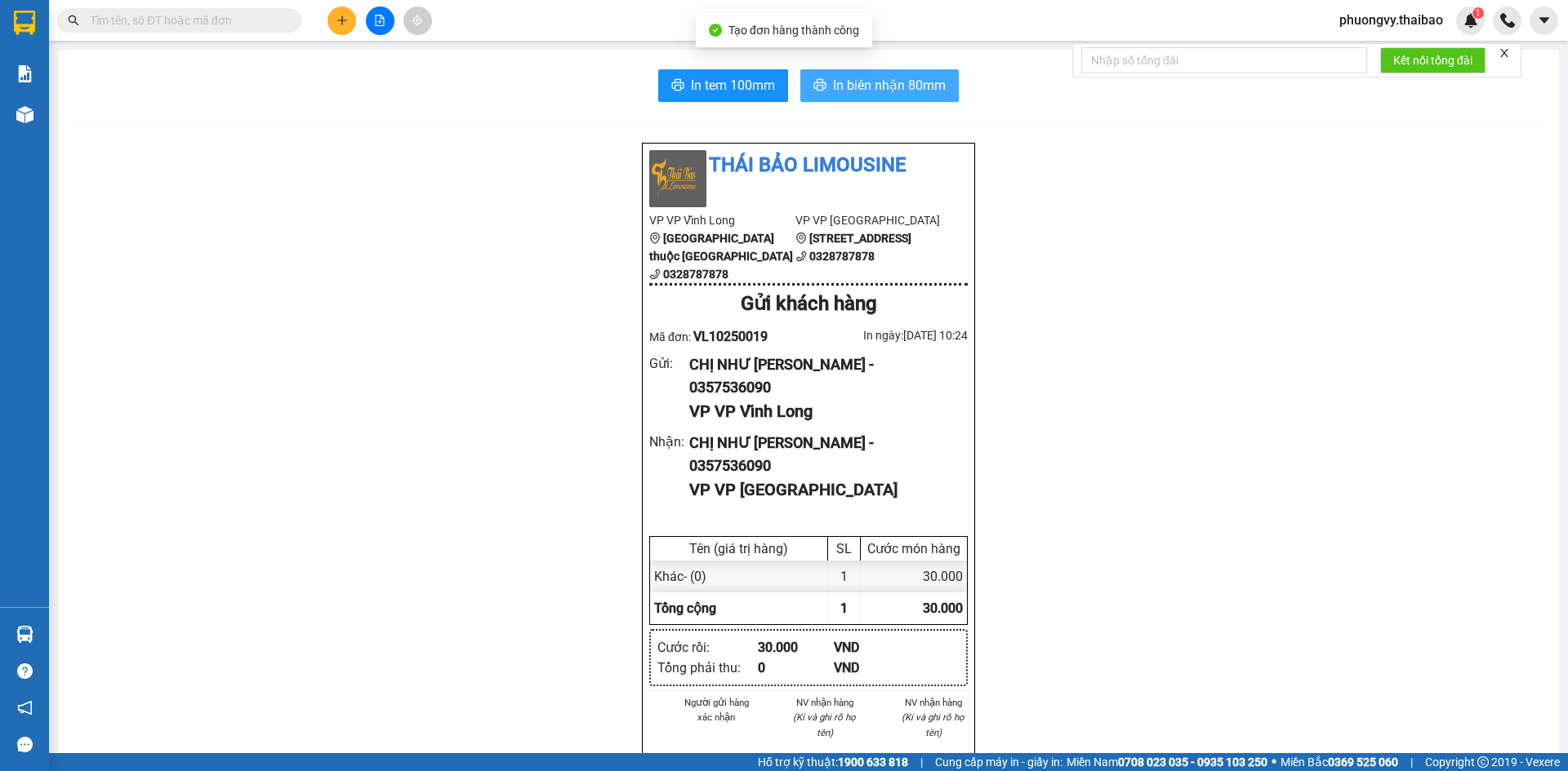
click at [915, 93] on span "In biên nhận 80mm" at bounding box center [889, 85] width 113 height 20
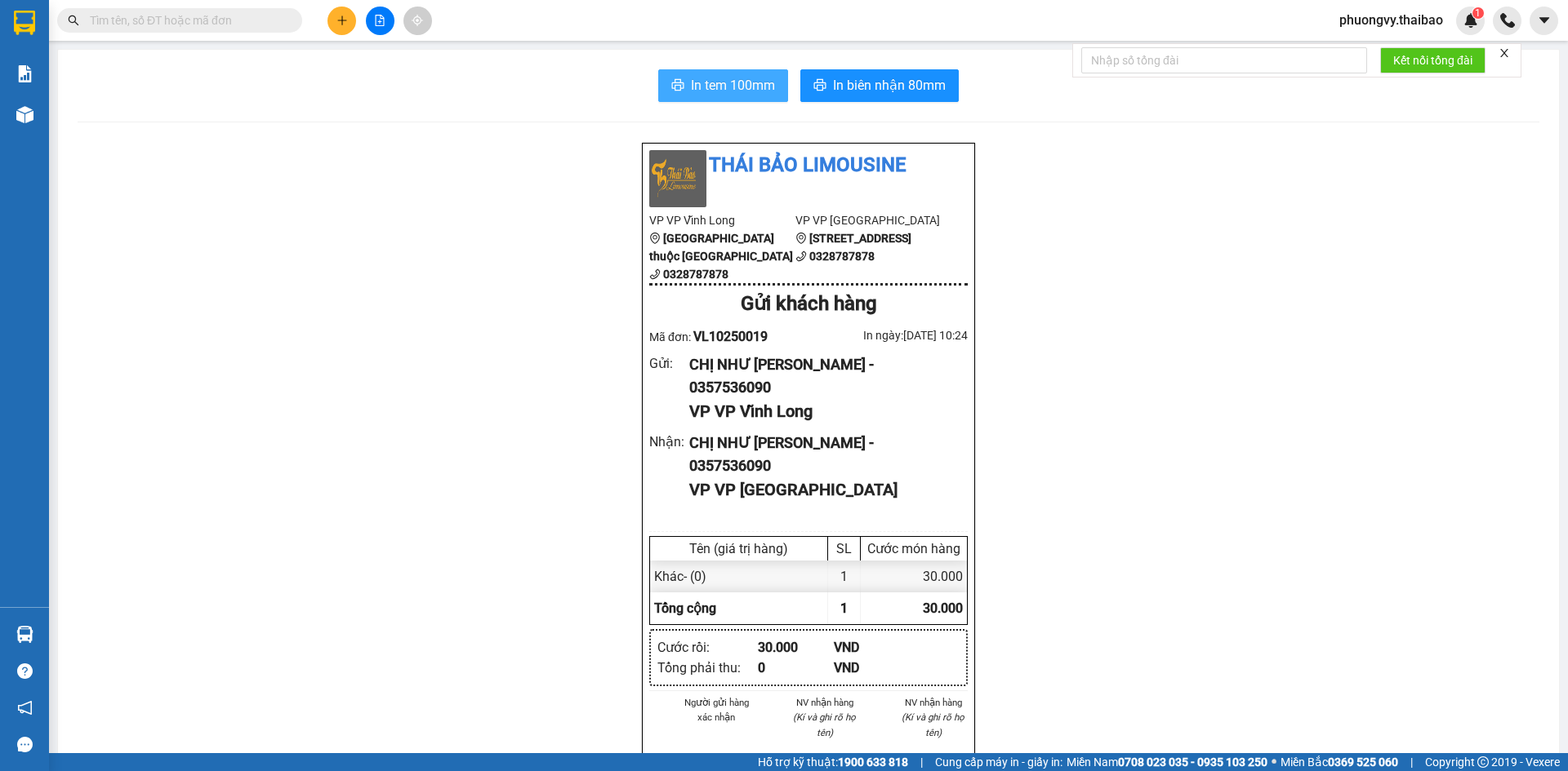
click at [721, 87] on span "In tem 100mm" at bounding box center [732, 85] width 84 height 20
